Goal: Information Seeking & Learning: Learn about a topic

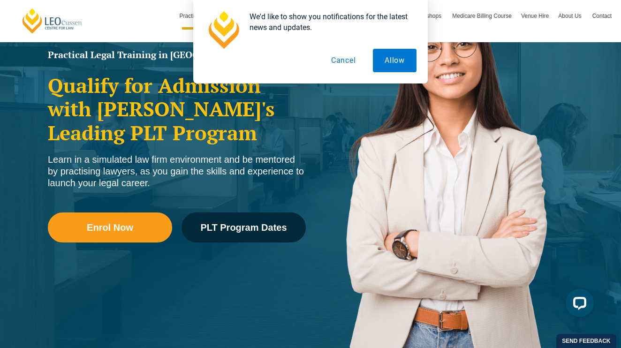
scroll to position [125, 0]
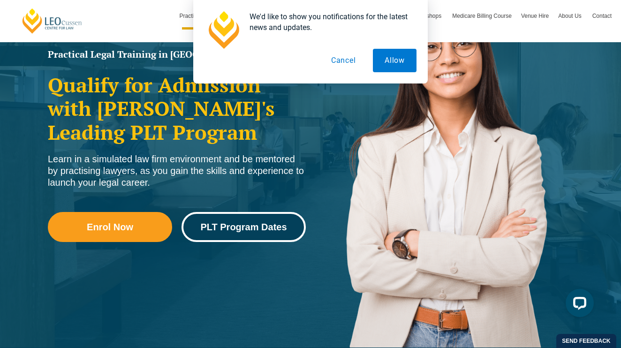
click at [283, 219] on link "PLT Program Dates" at bounding box center [243, 227] width 124 height 30
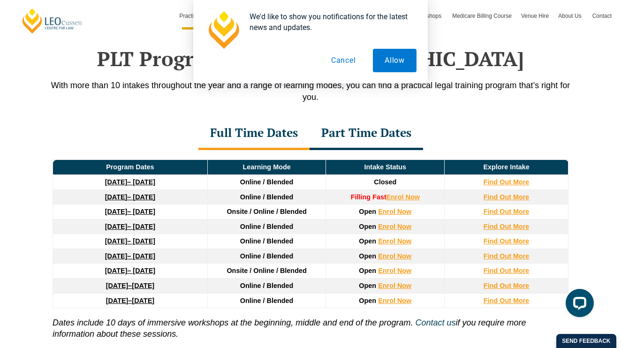
scroll to position [1223, 0]
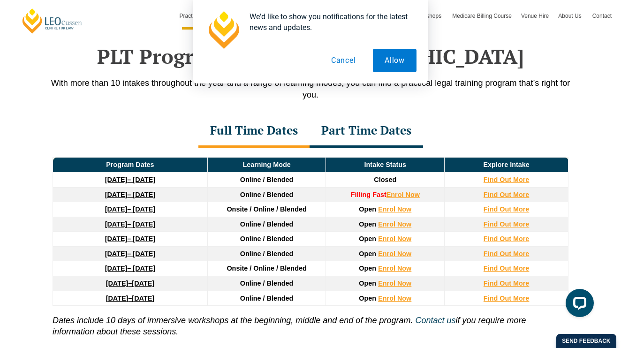
click at [338, 61] on button "Cancel" at bounding box center [343, 60] width 48 height 23
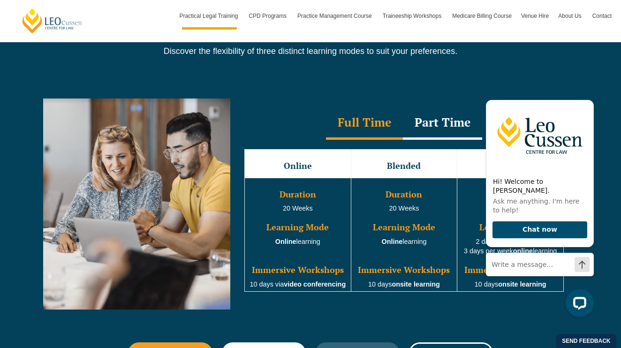
scroll to position [629, 0]
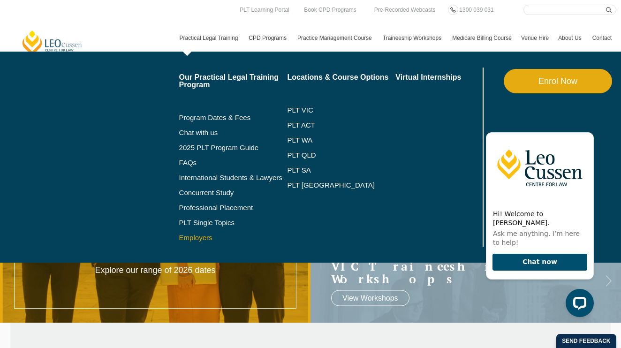
click at [189, 236] on link "Employers" at bounding box center [233, 238] width 108 height 8
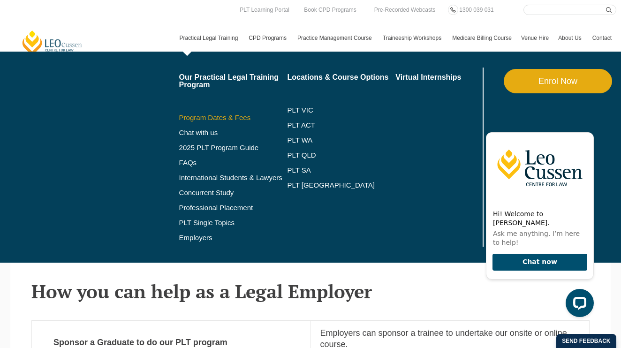
click at [205, 116] on link "Program Dates & Fees" at bounding box center [233, 118] width 108 height 8
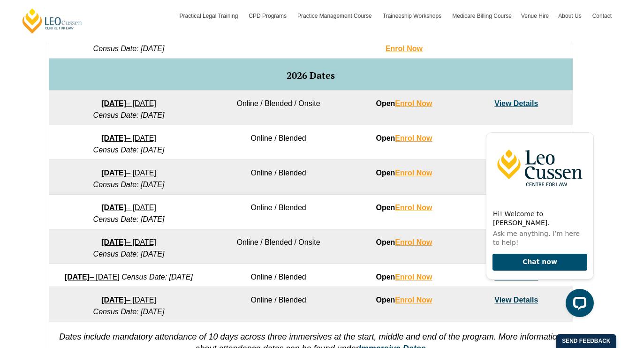
scroll to position [569, 0]
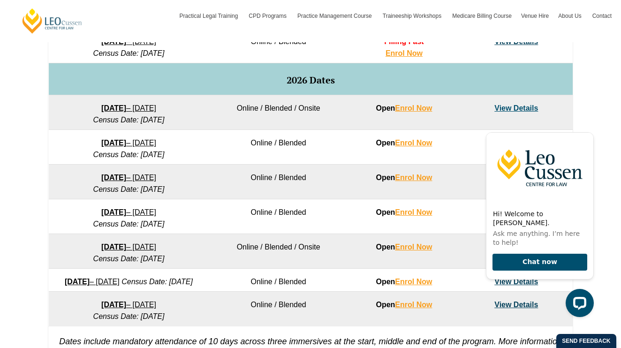
click at [526, 317] on div "Hi! Welcome to Leo Cussen. Ask me anything. I’m here to help! Chat now" at bounding box center [537, 219] width 119 height 209
click at [514, 316] on div at bounding box center [540, 303] width 108 height 28
click at [585, 130] on icon "Hide greeting" at bounding box center [587, 124] width 11 height 11
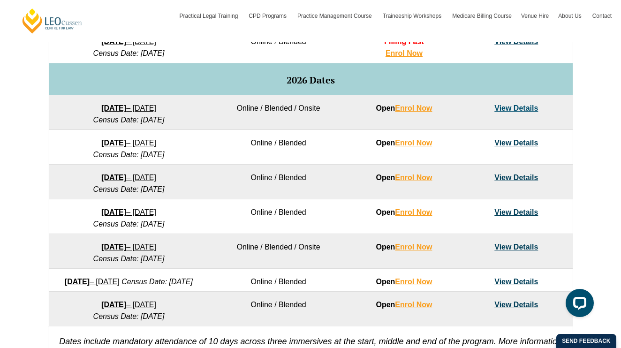
click at [518, 308] on link "View Details" at bounding box center [516, 304] width 44 height 8
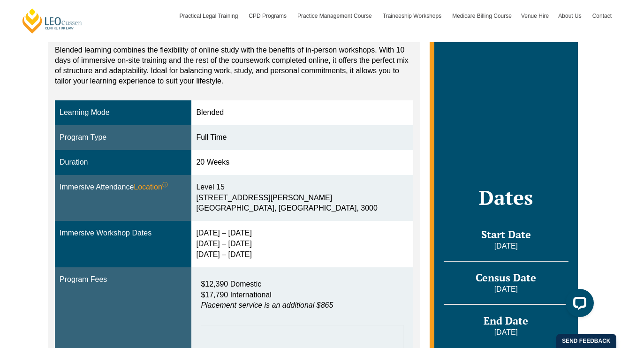
scroll to position [202, 0]
